Goal: Task Accomplishment & Management: Use online tool/utility

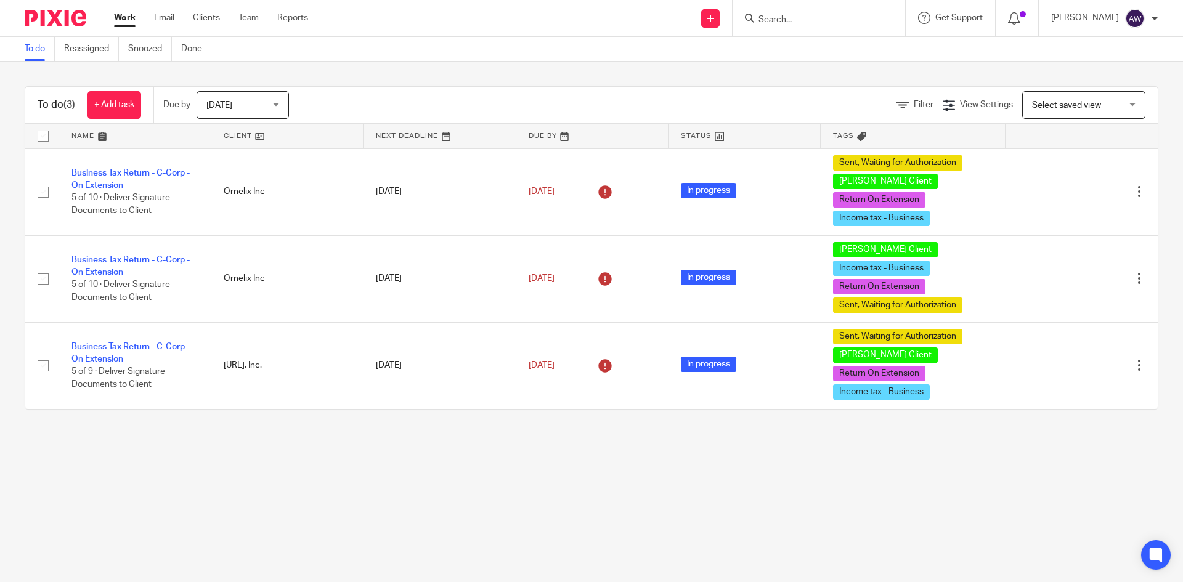
click at [260, 106] on span "Today" at bounding box center [238, 105] width 65 height 26
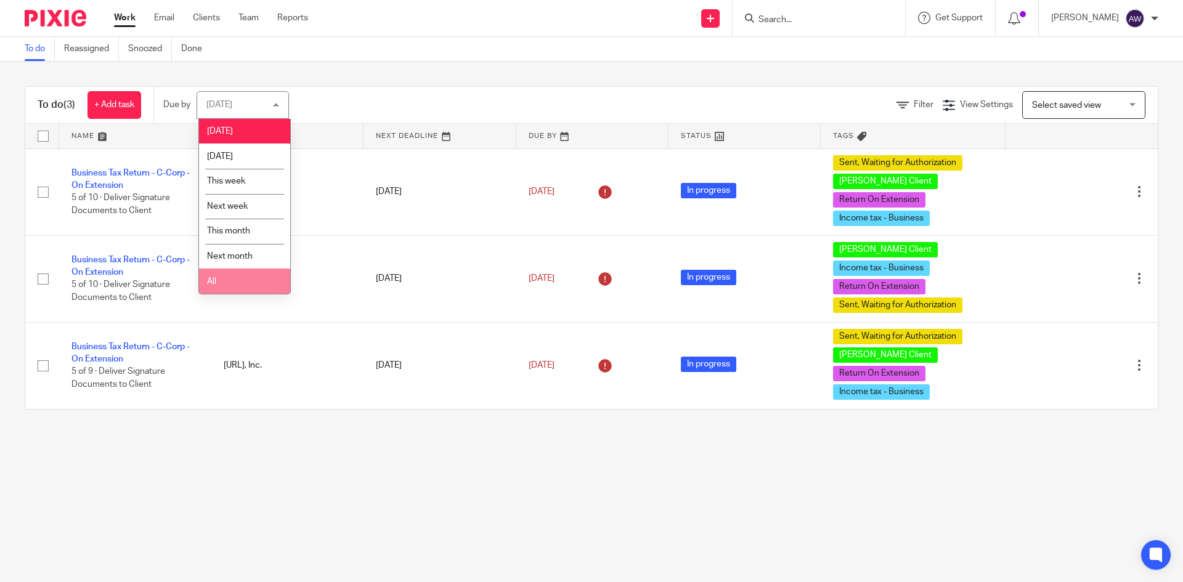
click at [227, 285] on li "All" at bounding box center [244, 281] width 91 height 25
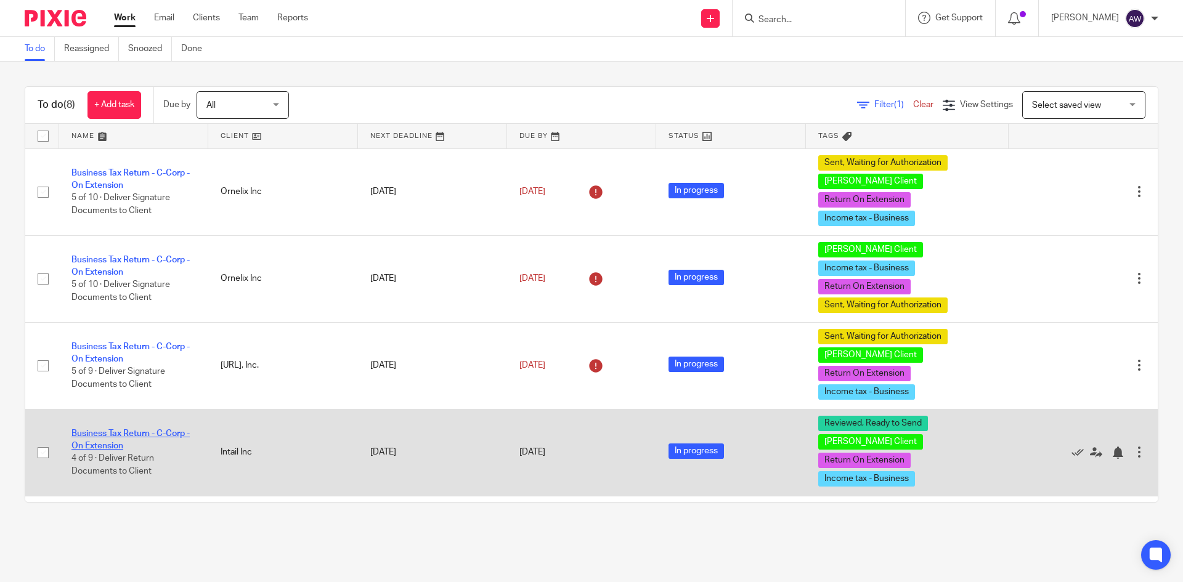
click at [116, 430] on link "Business Tax Return - C-Corp - On Extension" at bounding box center [130, 440] width 118 height 21
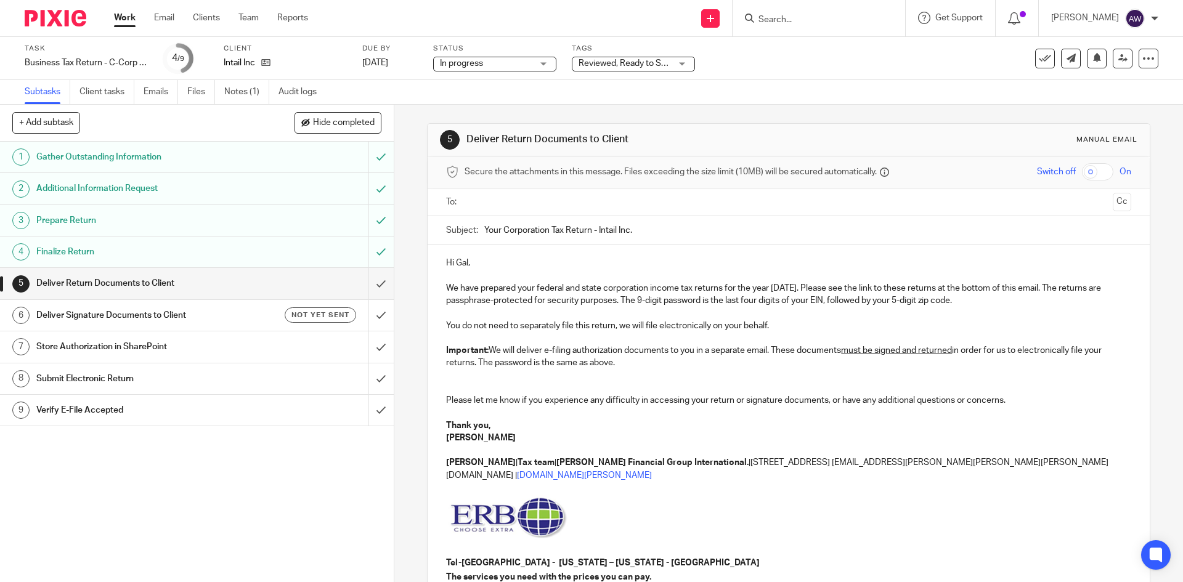
click at [476, 202] on input "text" at bounding box center [788, 202] width 638 height 14
click at [573, 210] on input "text" at bounding box center [841, 204] width 536 height 24
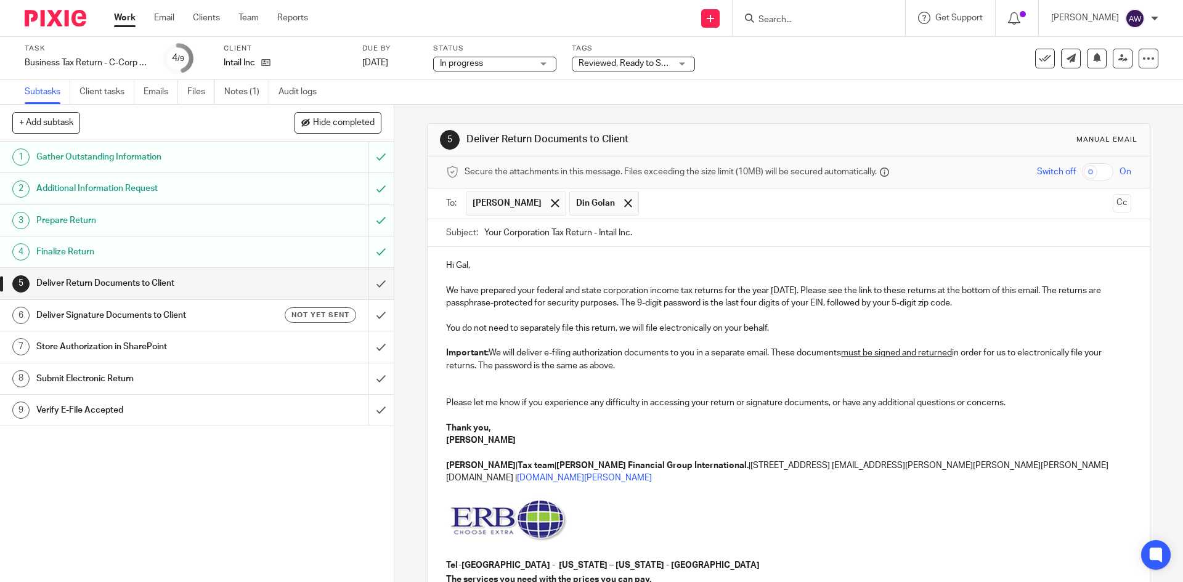
click at [1085, 172] on input "checkbox" at bounding box center [1097, 171] width 31 height 17
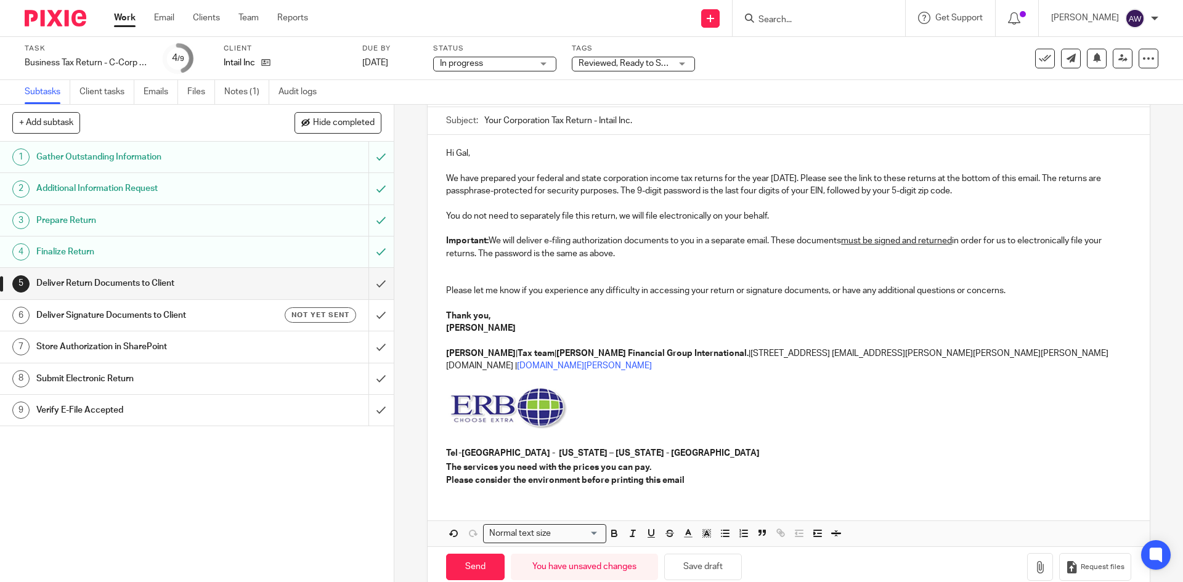
scroll to position [124, 0]
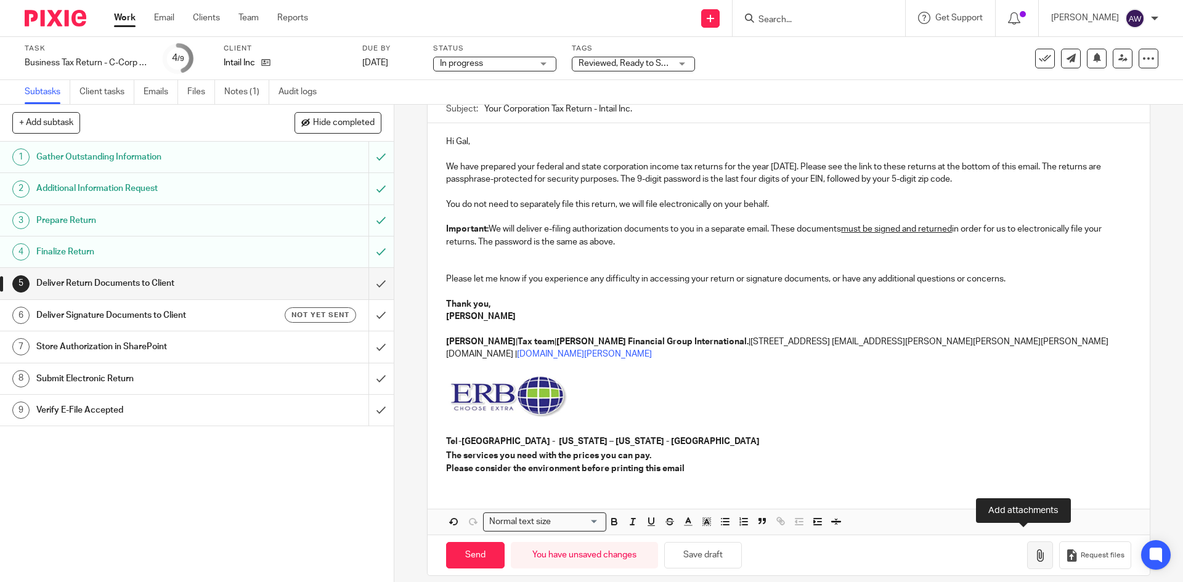
click at [1034, 550] on icon "button" at bounding box center [1040, 556] width 12 height 12
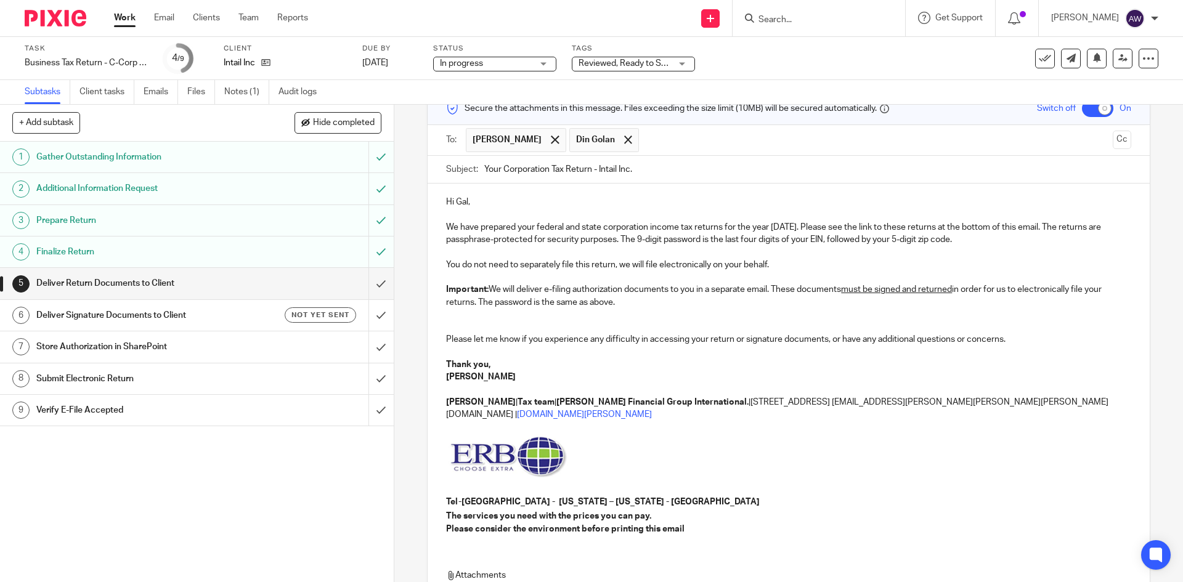
scroll to position [194, 0]
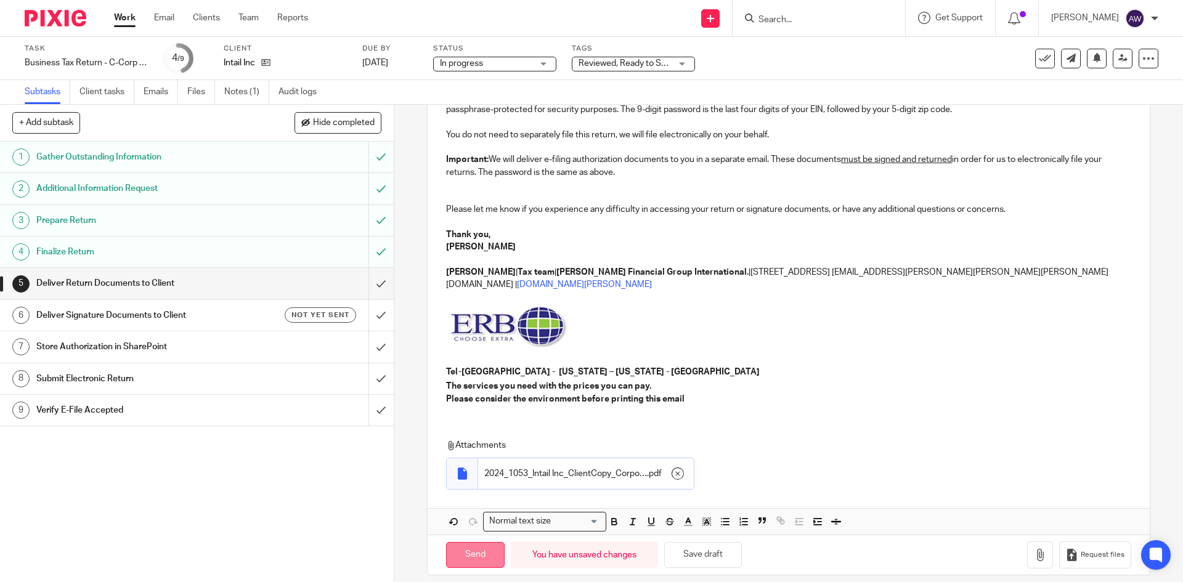
click at [454, 544] on input "Send" at bounding box center [475, 555] width 59 height 27
checkbox input "false"
type input "Sent"
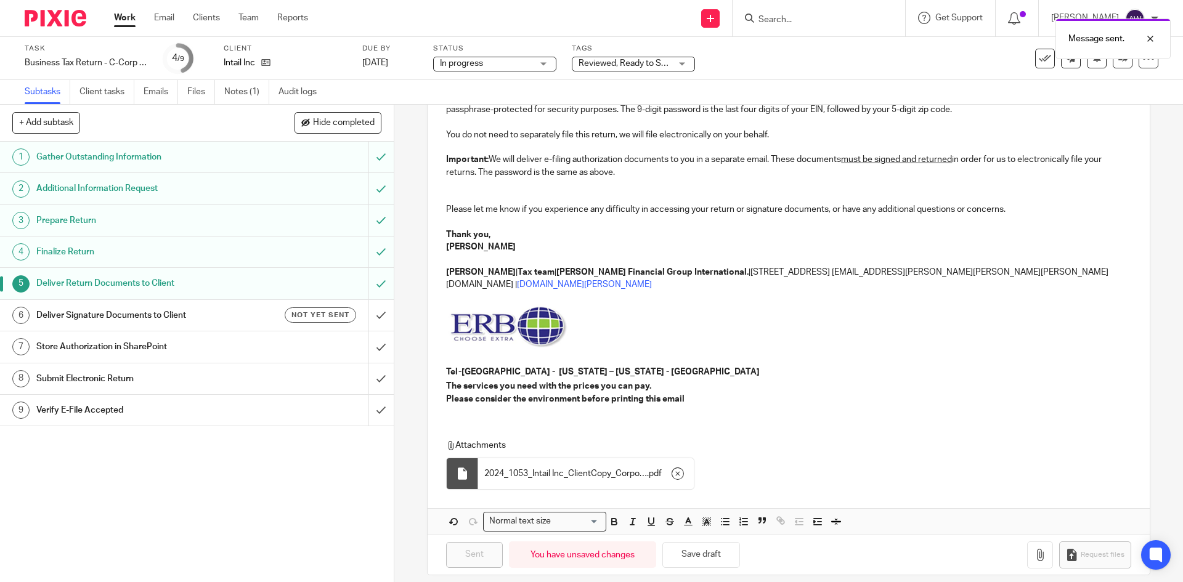
click at [237, 325] on link "6 Deliver Signature Documents to Client Not yet sent" at bounding box center [184, 315] width 369 height 31
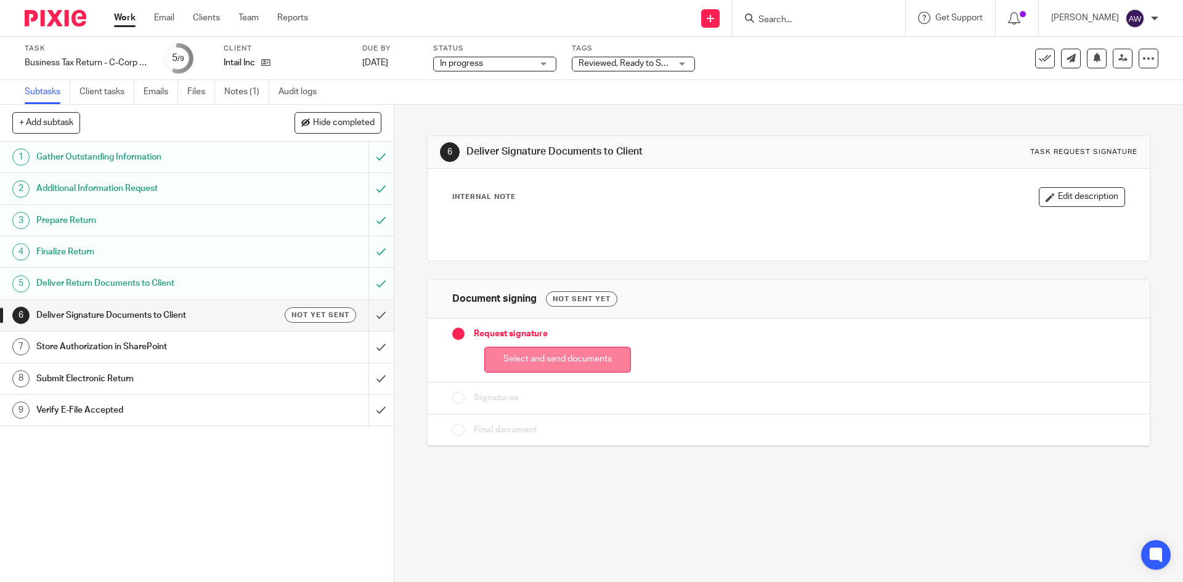
click at [536, 372] on button "Select and send documents" at bounding box center [557, 360] width 147 height 27
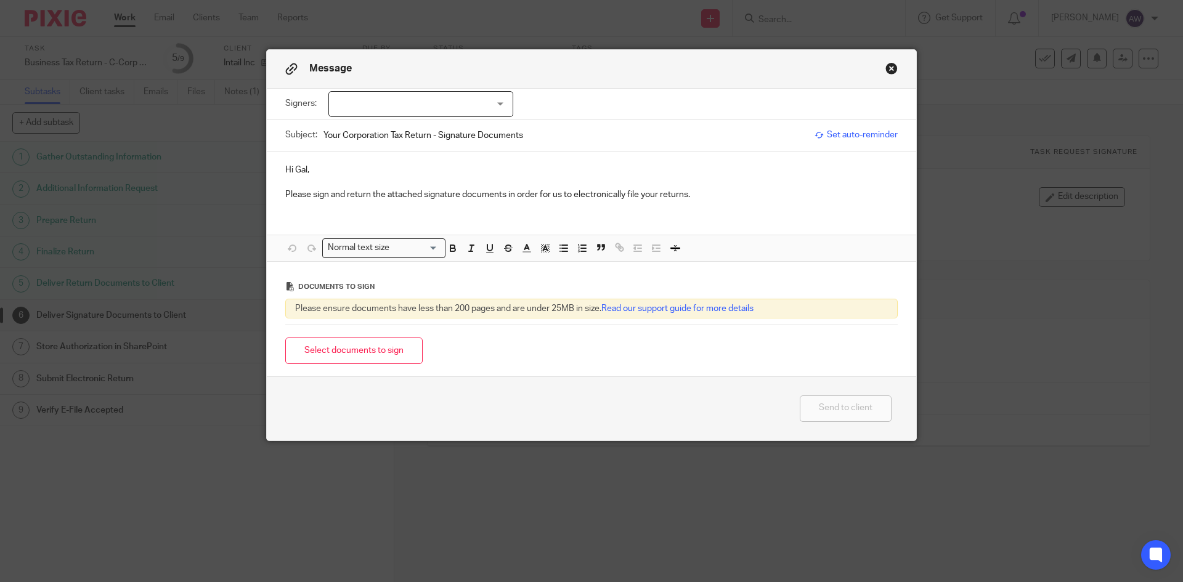
click at [423, 118] on div "Signers: Gal Erez Din Golan (0 selected)" at bounding box center [591, 104] width 613 height 31
click at [420, 115] on div at bounding box center [420, 104] width 185 height 26
click at [404, 130] on li "[PERSON_NAME]" at bounding box center [417, 129] width 184 height 25
checkbox input "true"
click at [664, 133] on input "Your Corporation Tax Return - Signature Documents" at bounding box center [566, 135] width 485 height 28
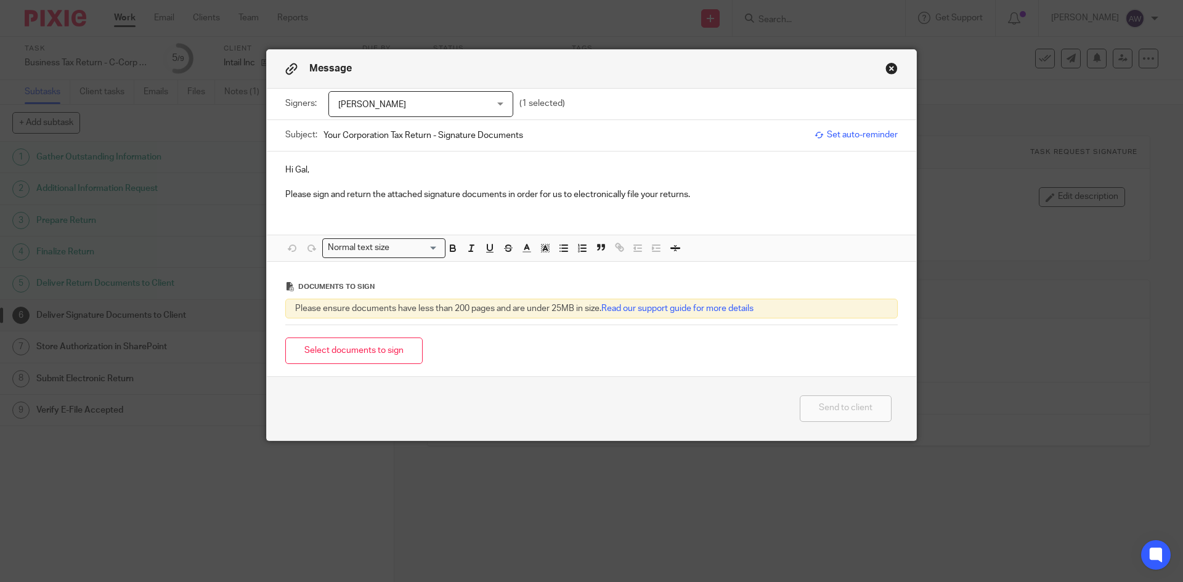
click at [470, 109] on span "[PERSON_NAME]" at bounding box center [407, 105] width 139 height 26
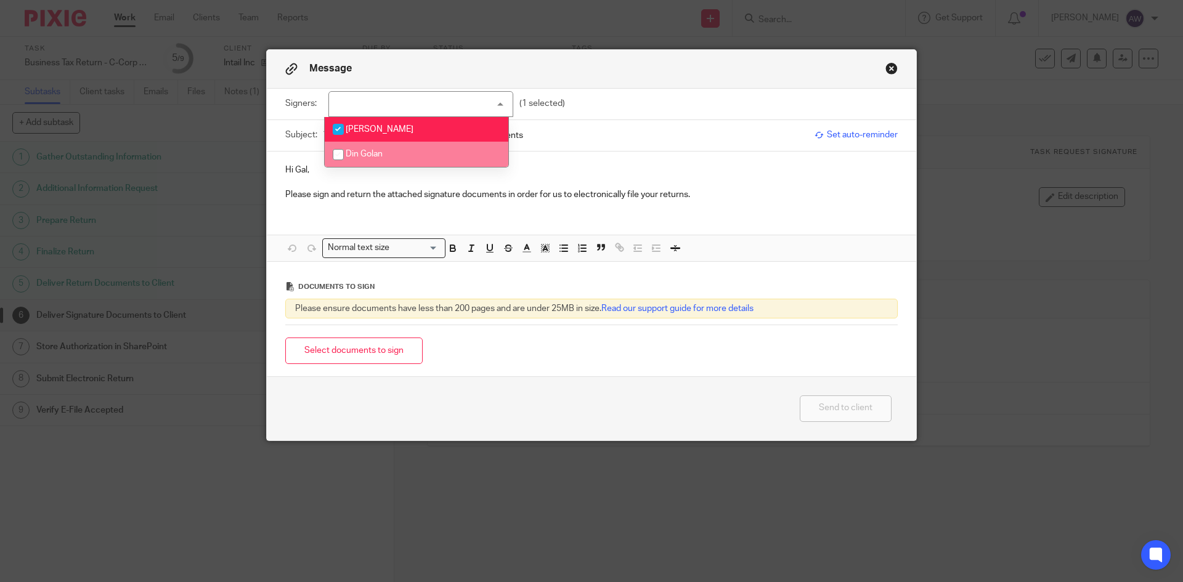
click at [437, 149] on li "Din Golan" at bounding box center [417, 154] width 184 height 25
checkbox input "true"
click at [541, 130] on input "Your Corporation Tax Return - Signature Documents" at bounding box center [566, 135] width 485 height 28
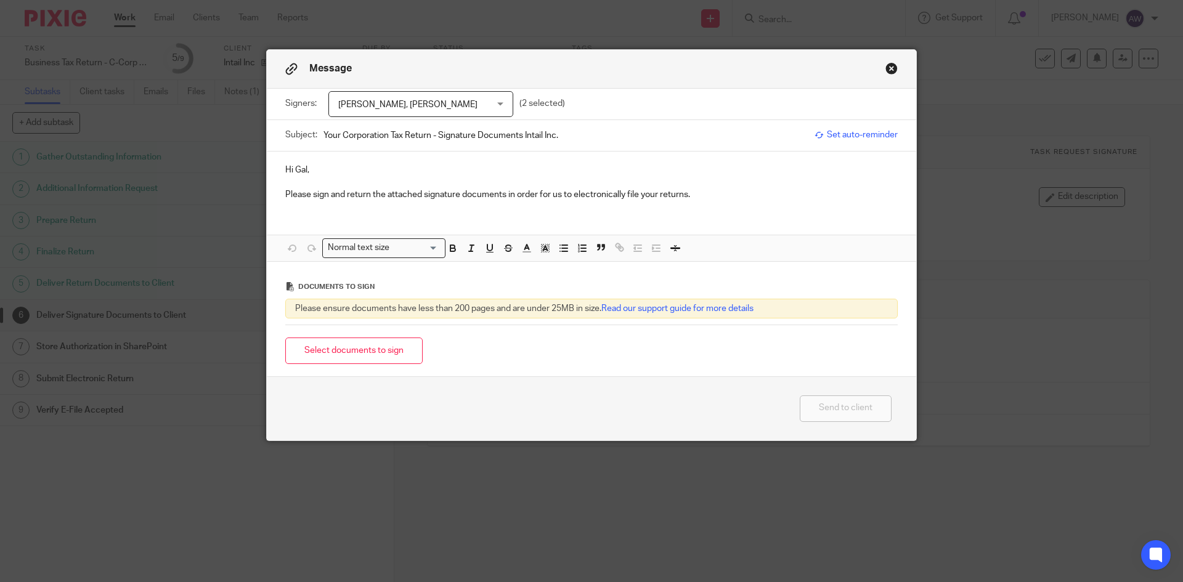
type input "Your Corporation Tax Return - Signature Documents Intail Inc."
click at [711, 195] on p "Please sign and return the attached signature documents in order for us to elec…" at bounding box center [591, 195] width 613 height 12
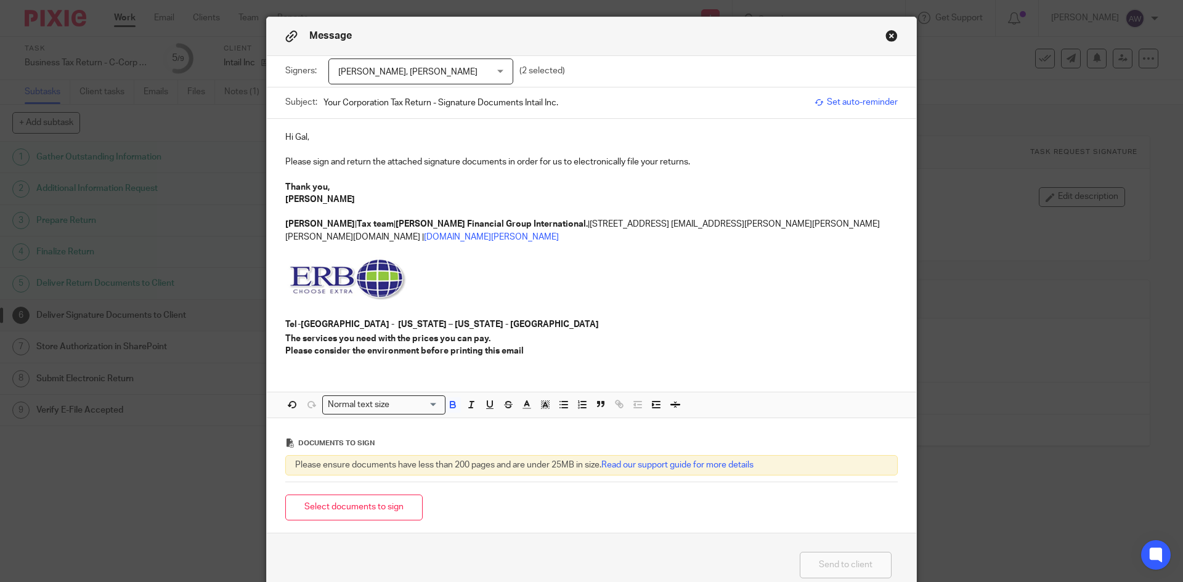
scroll to position [62, 0]
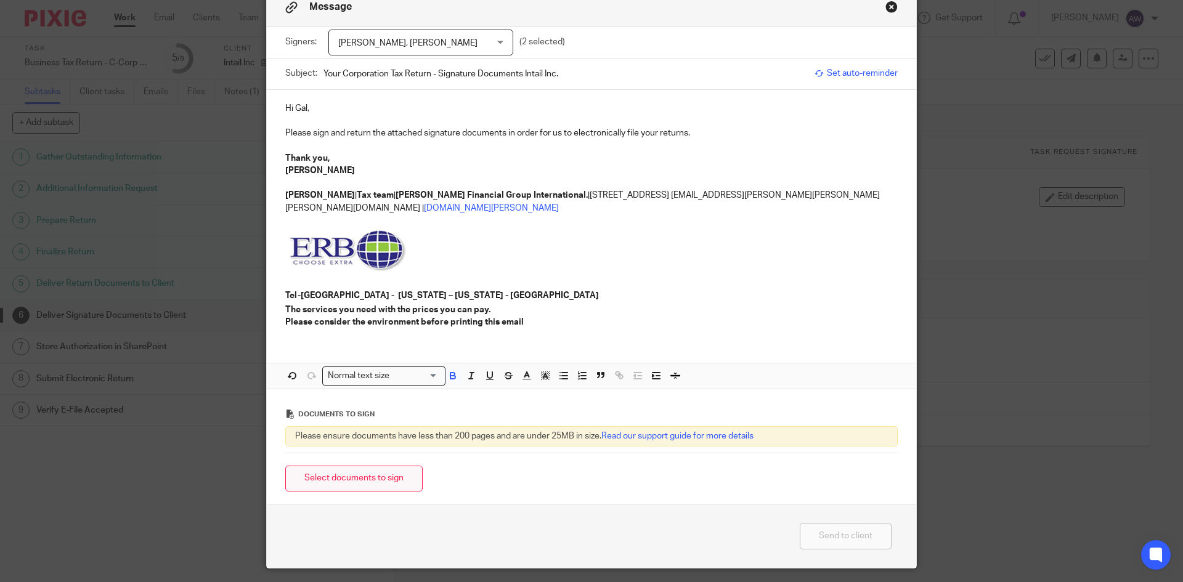
click at [357, 466] on button "Select documents to sign" at bounding box center [353, 479] width 137 height 27
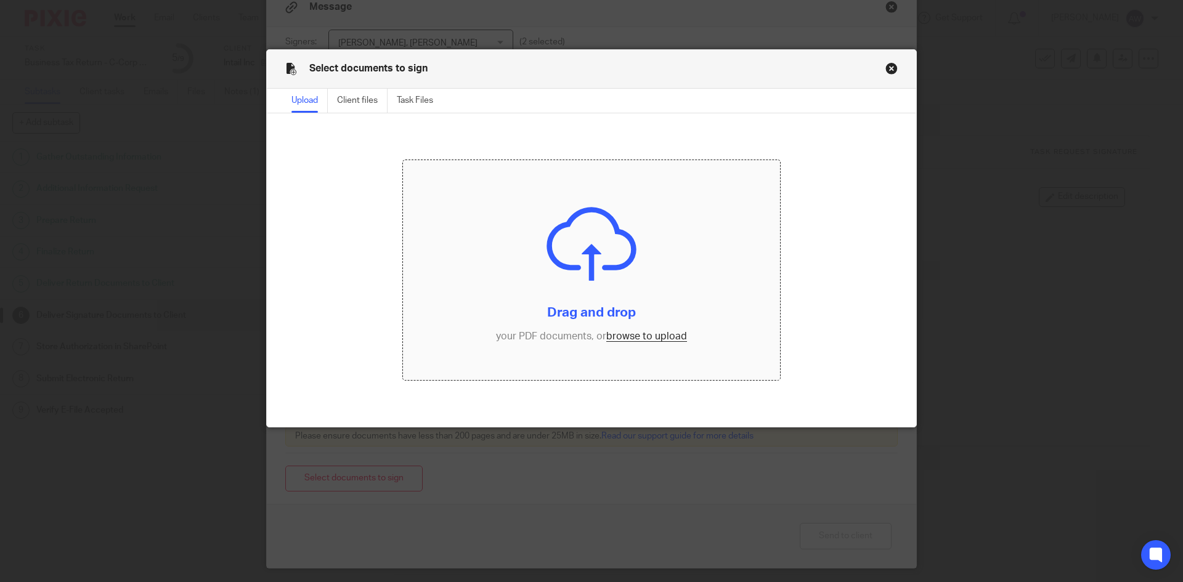
click at [637, 335] on input "file" at bounding box center [592, 270] width 378 height 221
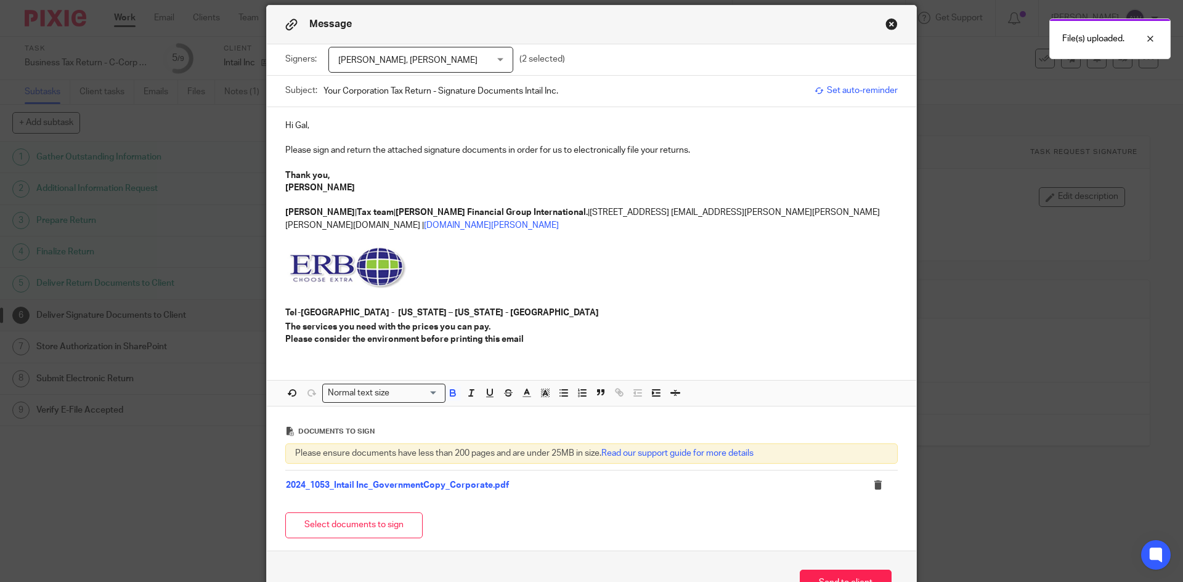
scroll to position [115, 0]
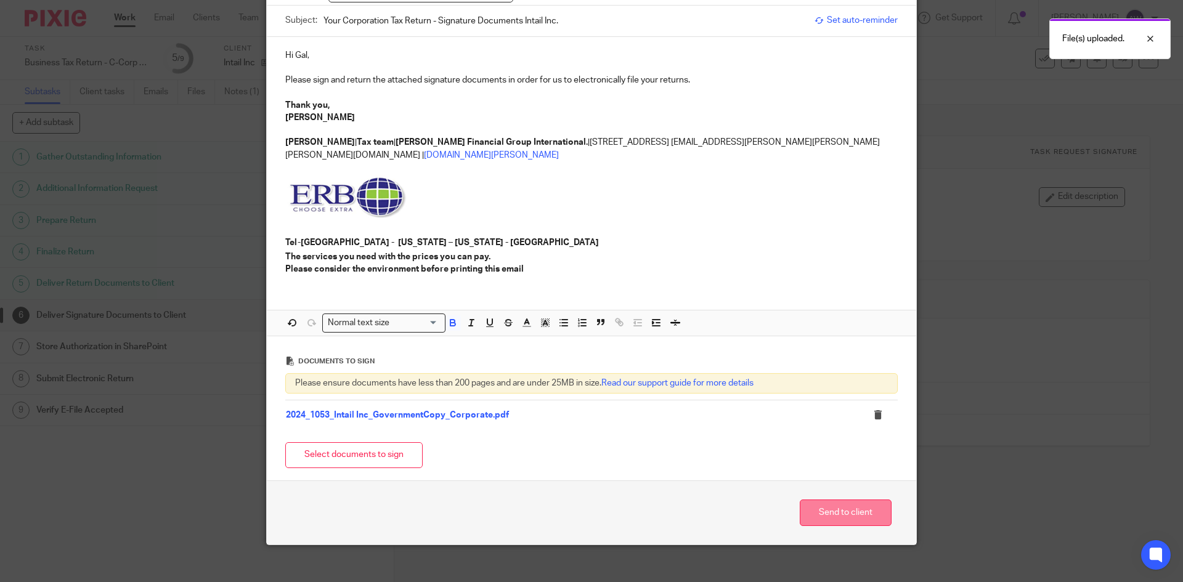
click at [841, 500] on button "Send to client" at bounding box center [846, 513] width 92 height 27
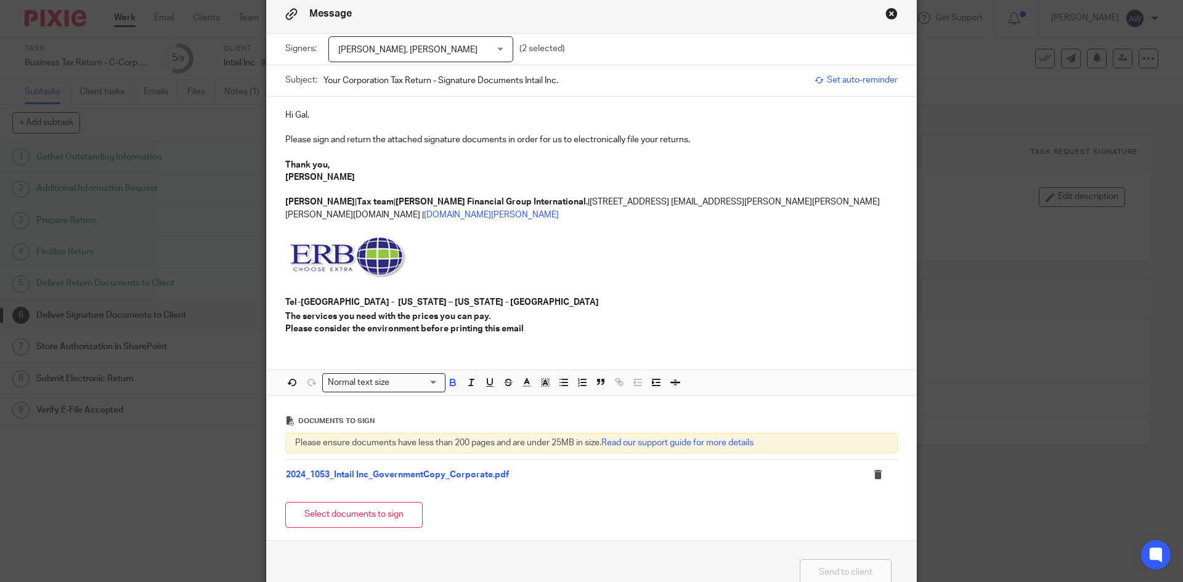
scroll to position [0, 0]
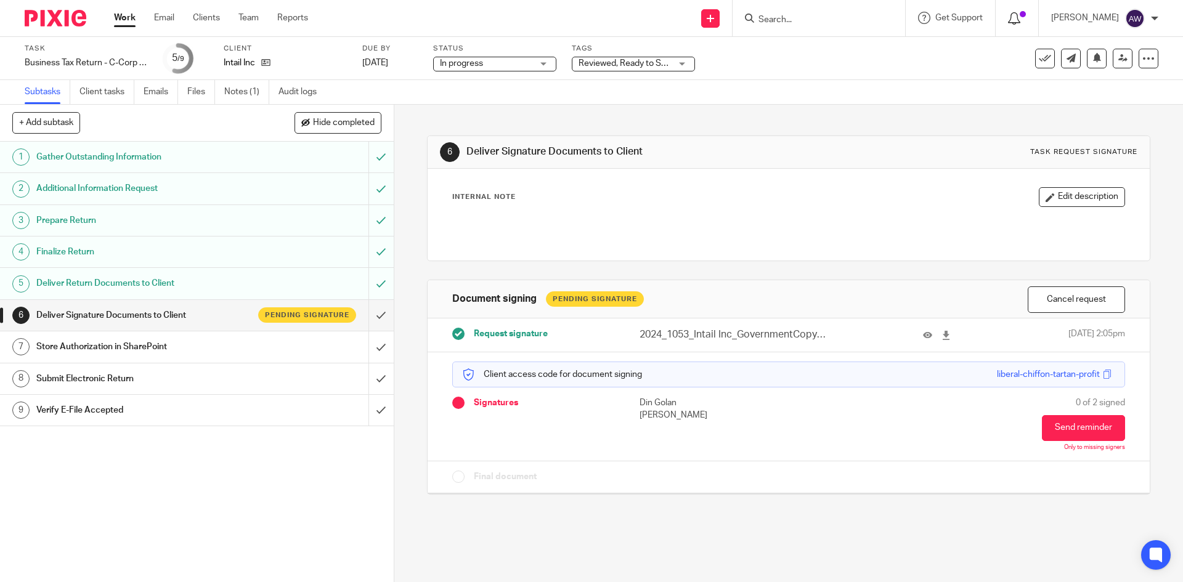
click at [1014, 27] on div at bounding box center [1017, 18] width 43 height 36
click at [1017, 22] on icon at bounding box center [1014, 18] width 12 height 12
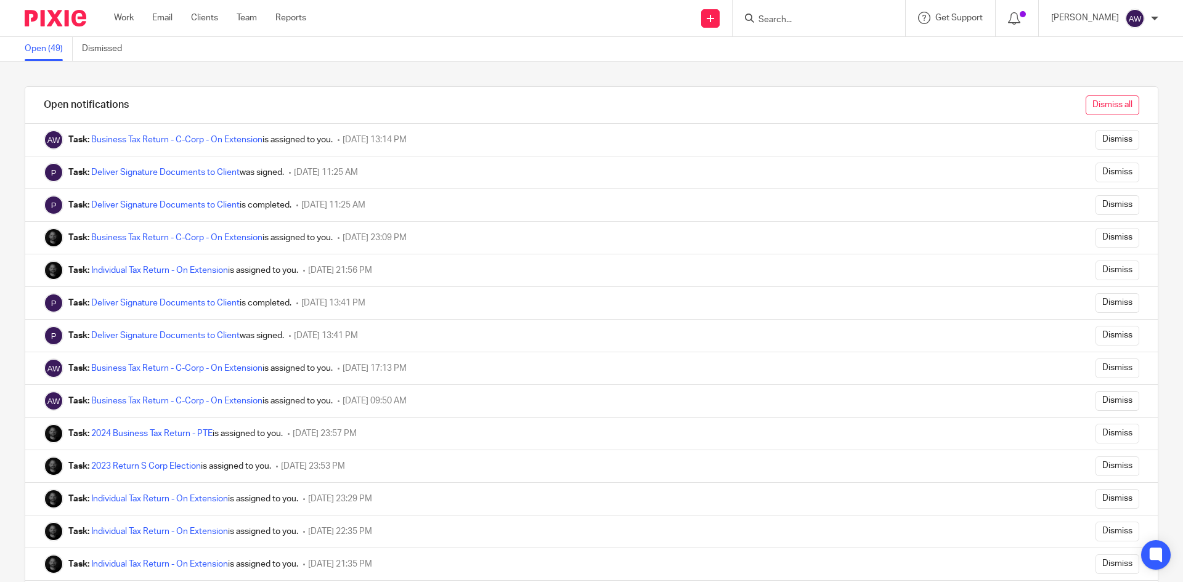
click at [1086, 99] on input "Dismiss all" at bounding box center [1113, 106] width 54 height 20
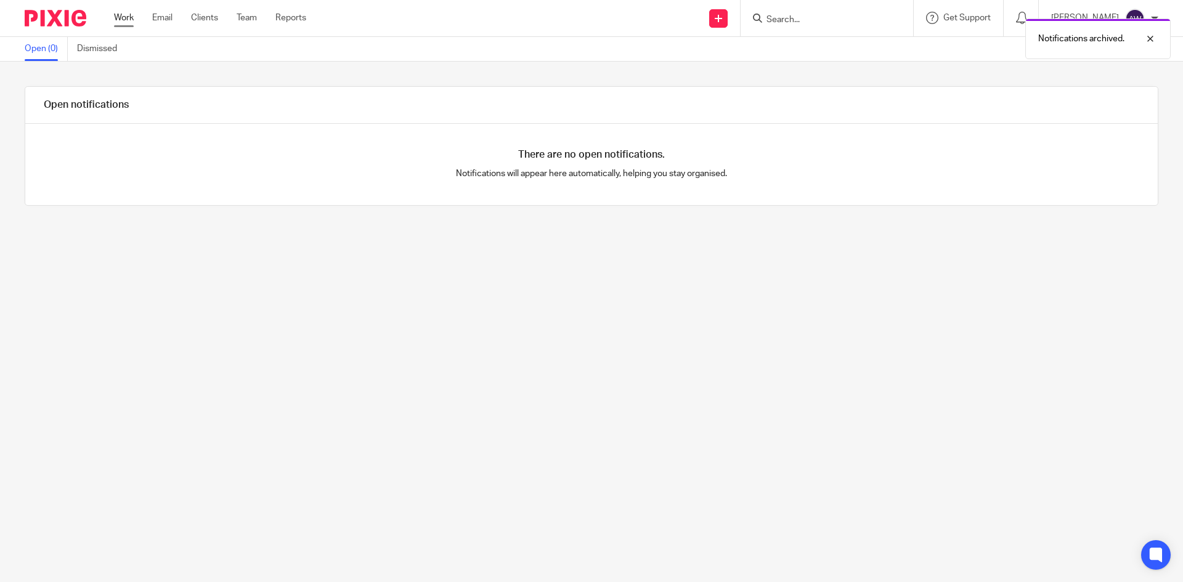
click at [123, 7] on div "Work Email Clients Team Reports Work Email Clients Team Reports Settings" at bounding box center [213, 18] width 223 height 36
click at [123, 15] on link "Work" at bounding box center [124, 18] width 20 height 12
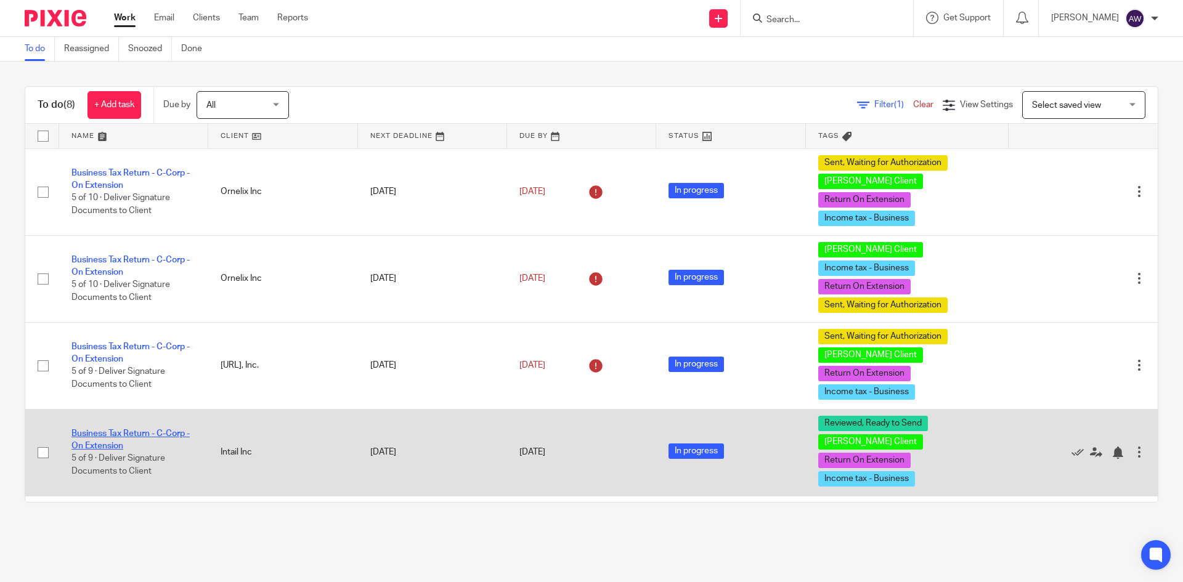
click at [133, 430] on link "Business Tax Return - C-Corp - On Extension" at bounding box center [130, 440] width 118 height 21
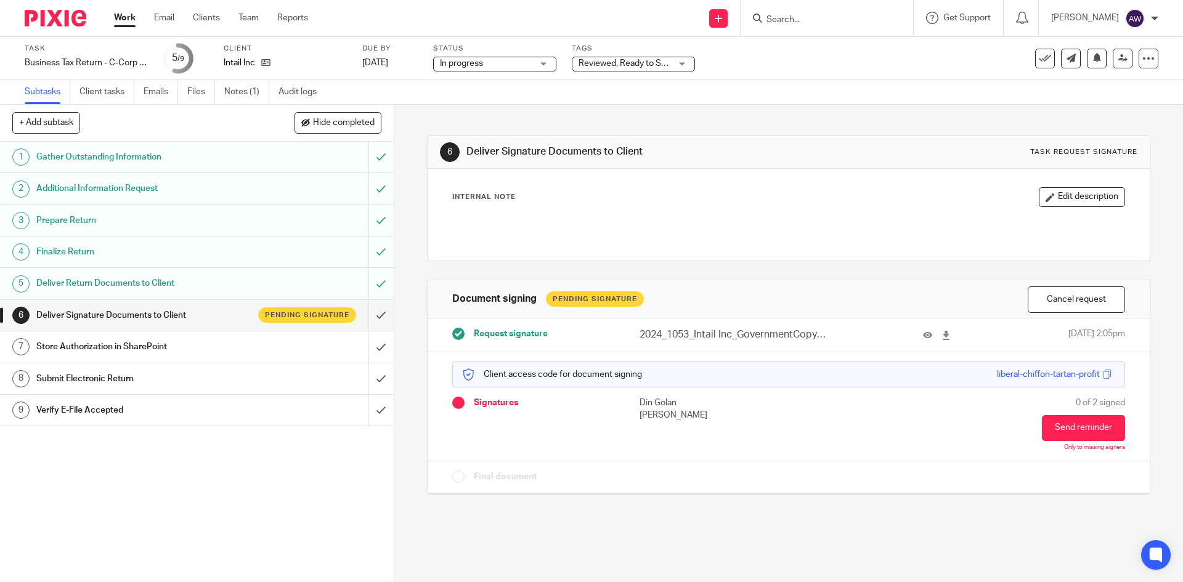
click at [639, 59] on span "Reviewed, Ready to Send + 3" at bounding box center [634, 63] width 111 height 9
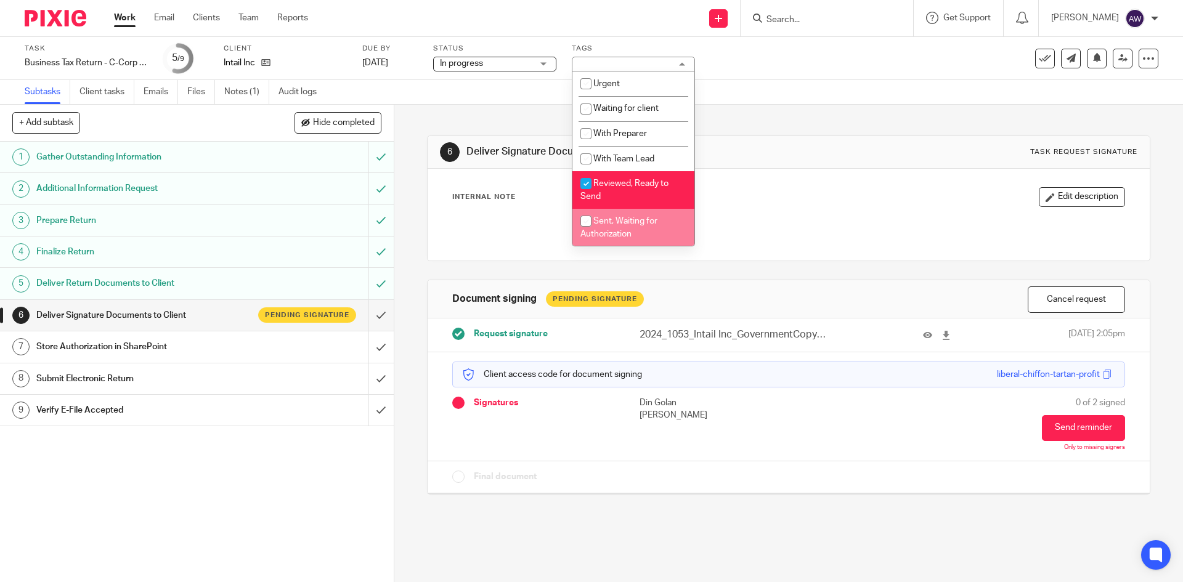
click at [613, 242] on li "Sent, Waiting for Authorization" at bounding box center [634, 228] width 122 height 38
checkbox input "true"
click at [620, 181] on span "Reviewed, Ready to Send" at bounding box center [625, 190] width 88 height 22
checkbox input "false"
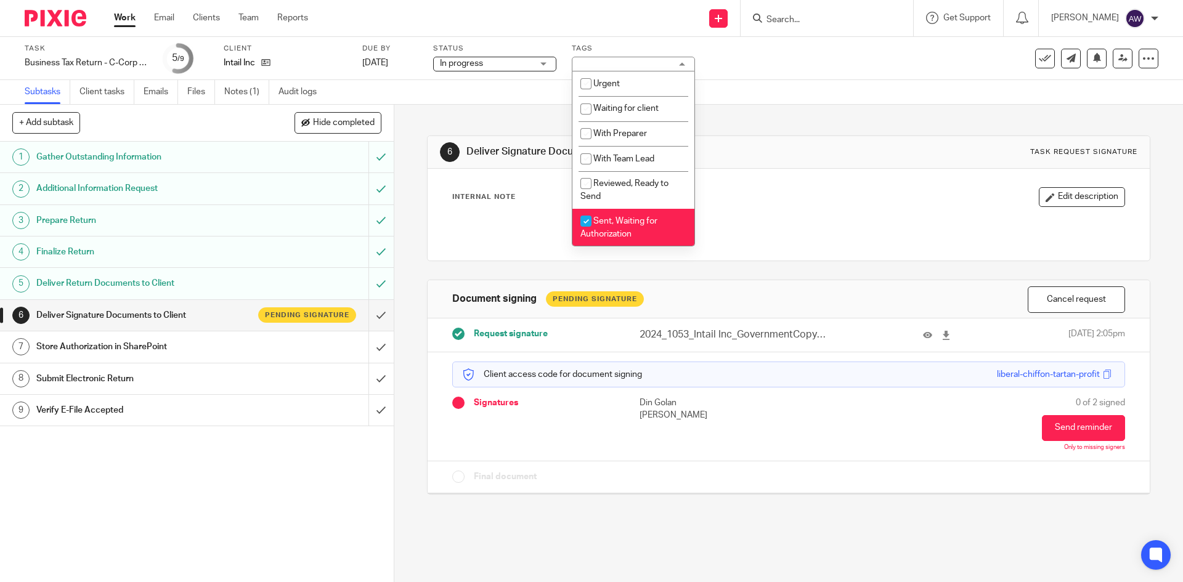
click at [134, 21] on link "Work" at bounding box center [125, 18] width 22 height 12
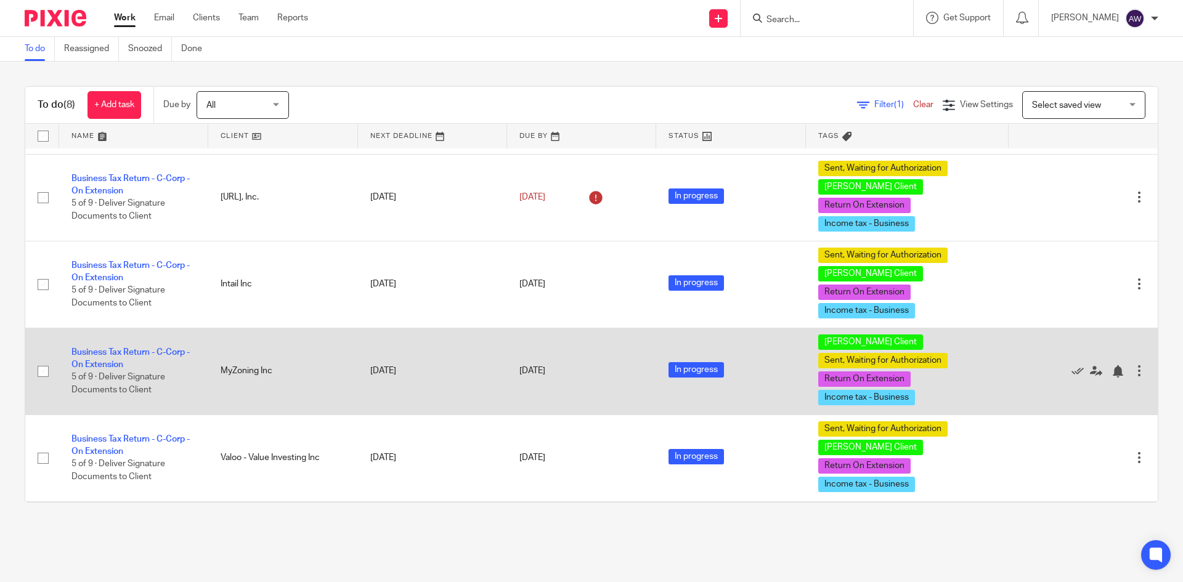
scroll to position [212, 0]
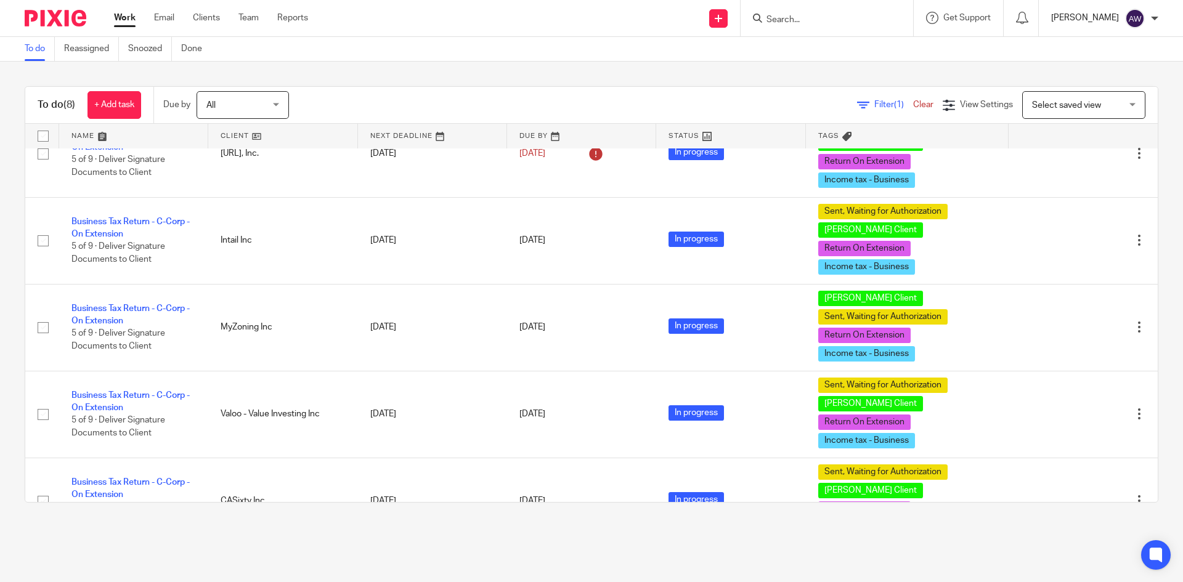
click at [1118, 15] on p "Alexis Witkowski" at bounding box center [1085, 18] width 68 height 12
click at [1111, 84] on span "Logout" at bounding box center [1102, 85] width 28 height 9
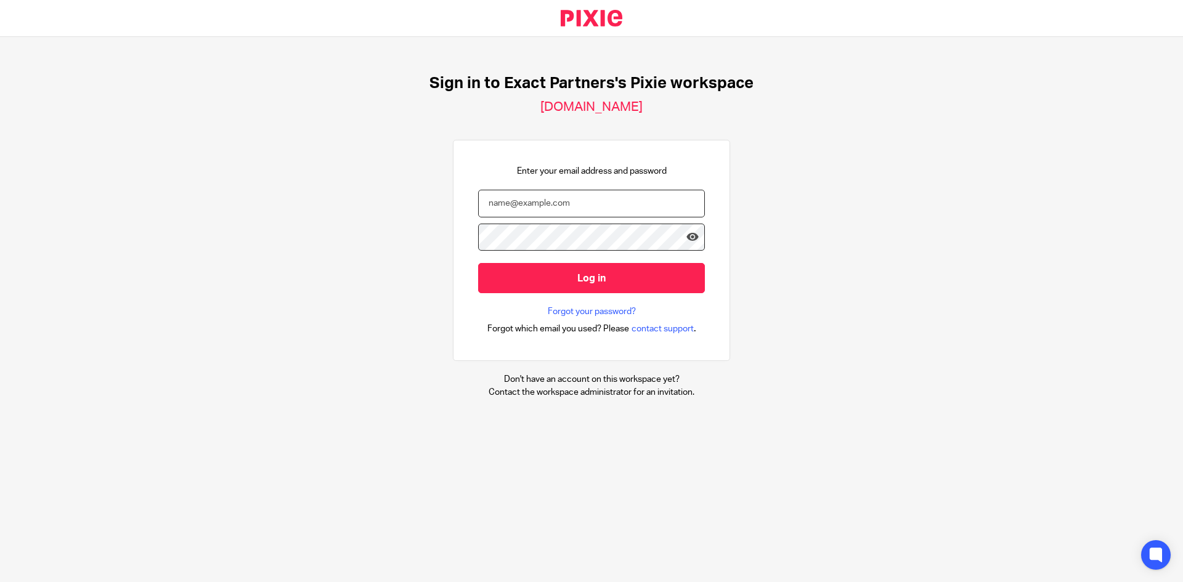
drag, startPoint x: 608, startPoint y: 211, endPoint x: 621, endPoint y: 197, distance: 18.3
click at [608, 210] on input "email" at bounding box center [591, 204] width 227 height 28
click at [0, 582] on nordpass-autofill-portal at bounding box center [0, 582] width 0 height 0
type input "[EMAIL_ADDRESS][DOMAIN_NAME]"
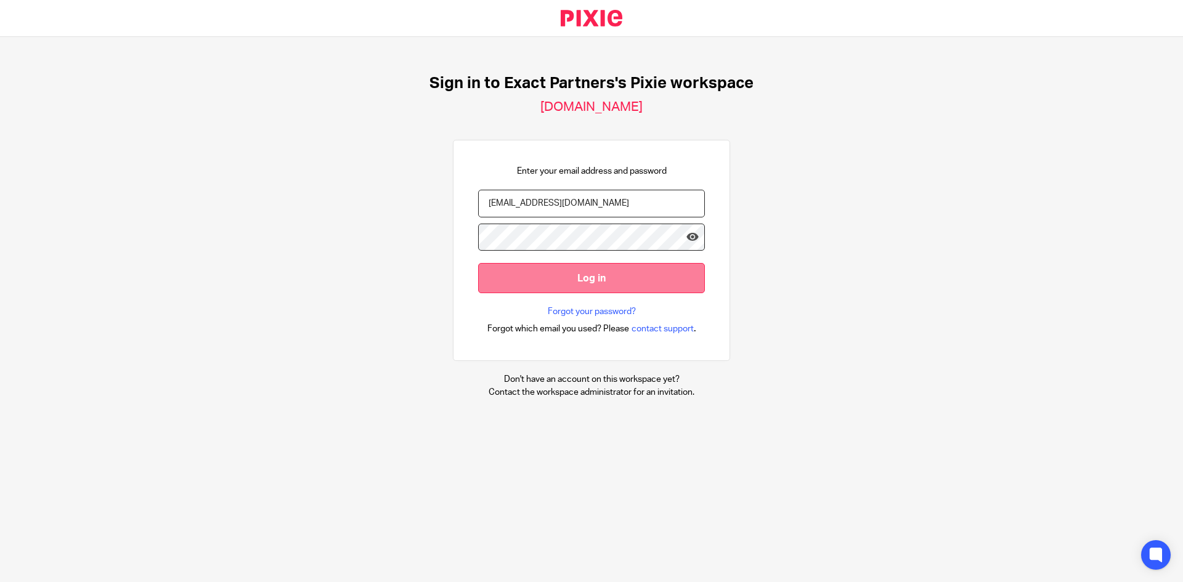
click at [516, 284] on input "Log in" at bounding box center [591, 278] width 227 height 30
